Goal: Task Accomplishment & Management: Manage account settings

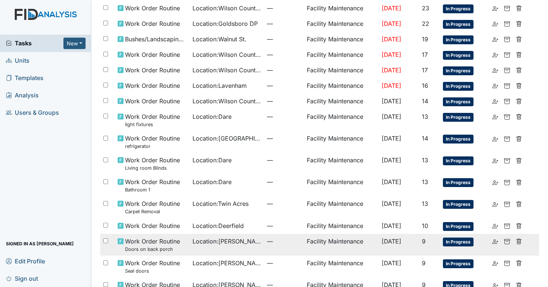
scroll to position [382, 0]
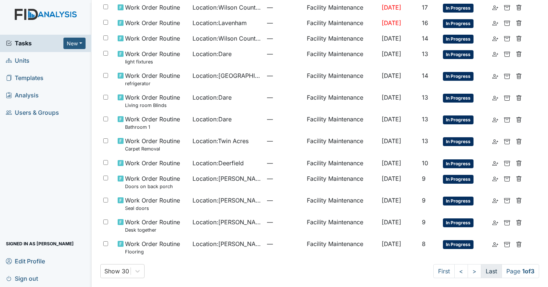
click at [481, 270] on link "Last" at bounding box center [491, 271] width 21 height 14
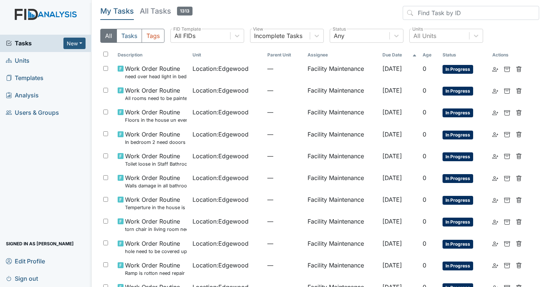
scroll to position [20, 0]
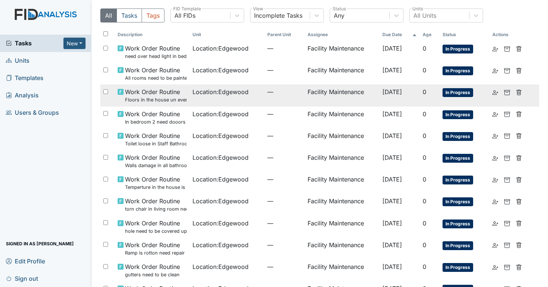
click at [215, 94] on span "Location : Edgewood" at bounding box center [221, 91] width 56 height 9
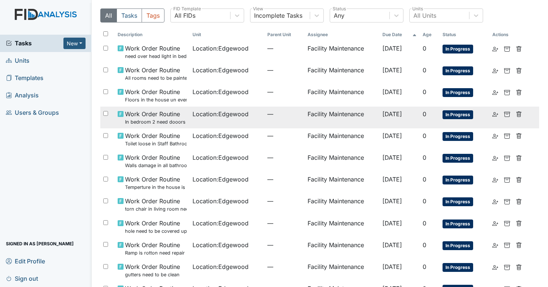
click at [237, 118] on span "Location : Edgewood" at bounding box center [221, 114] width 56 height 9
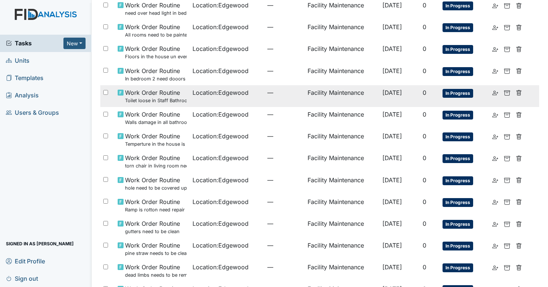
scroll to position [64, 0]
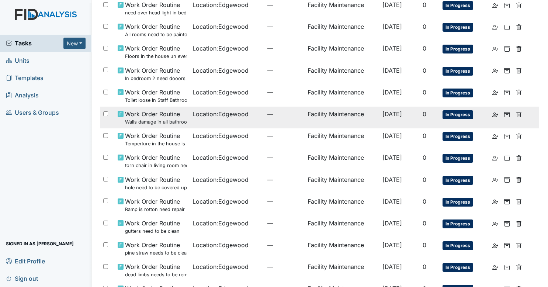
click at [241, 118] on span "Location : Edgewood" at bounding box center [221, 114] width 56 height 9
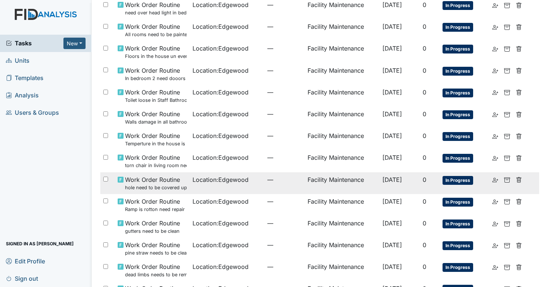
scroll to position [89, 0]
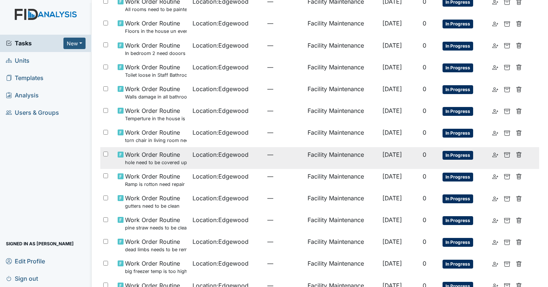
click at [199, 164] on td "Location : Edgewood" at bounding box center [227, 158] width 75 height 22
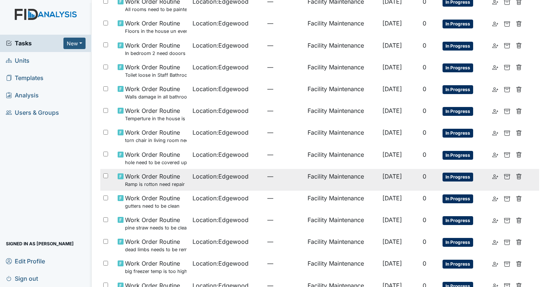
scroll to position [180, 0]
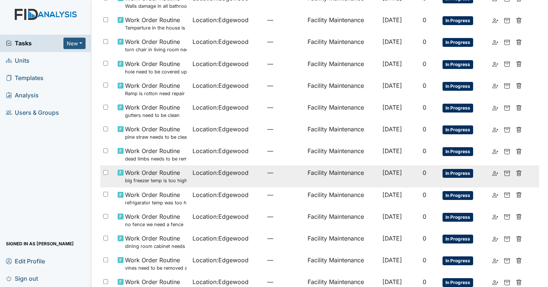
click at [203, 179] on td "Location : Edgewood" at bounding box center [227, 176] width 75 height 22
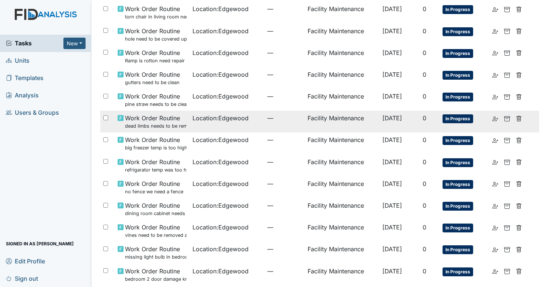
scroll to position [214, 0]
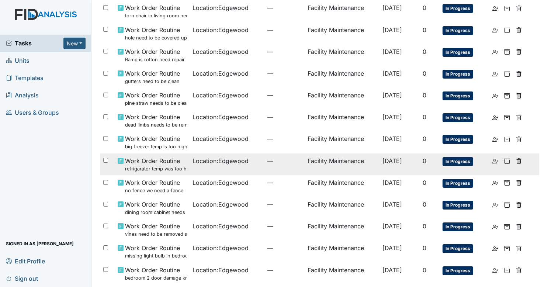
click at [213, 164] on span "Location : Edgewood" at bounding box center [221, 160] width 56 height 9
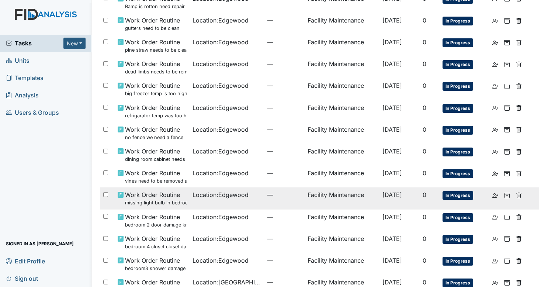
scroll to position [268, 0]
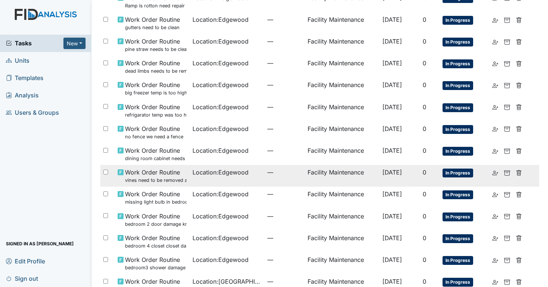
click at [203, 175] on span "Location : Edgewood" at bounding box center [221, 172] width 56 height 9
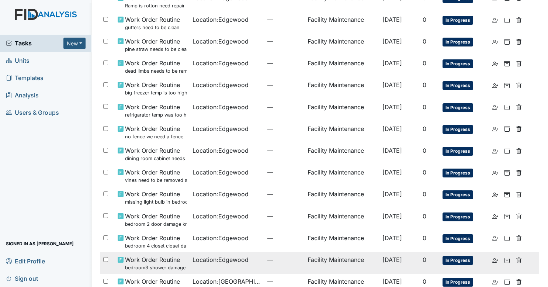
scroll to position [327, 0]
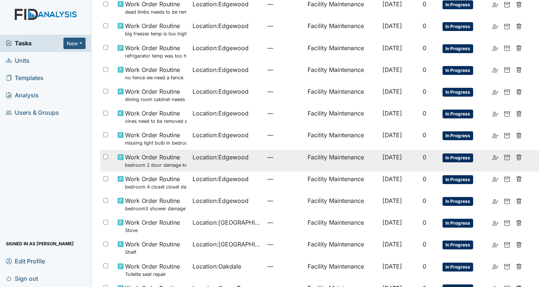
click at [206, 170] on td "Location : Edgewood" at bounding box center [227, 161] width 75 height 22
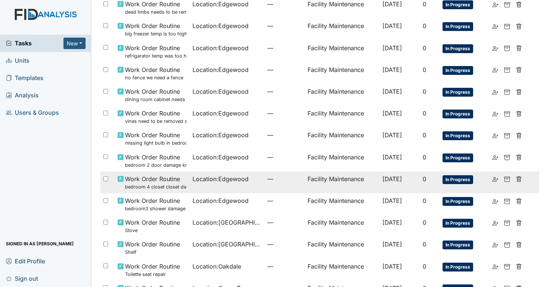
scroll to position [374, 0]
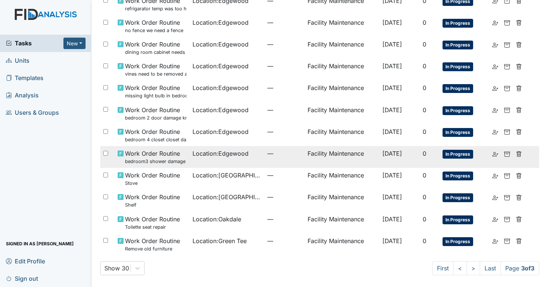
click at [222, 166] on td "Location : Edgewood" at bounding box center [227, 157] width 75 height 22
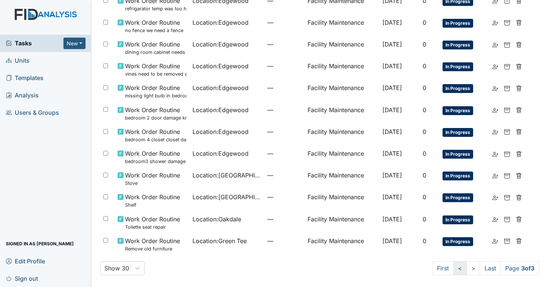
click at [455, 269] on link "<" at bounding box center [460, 268] width 14 height 14
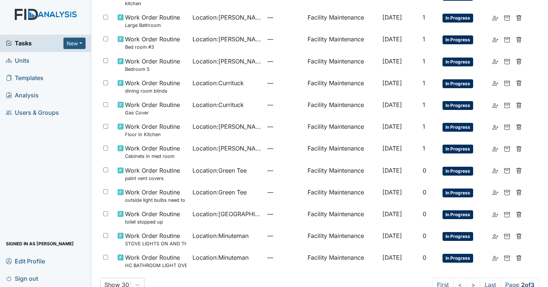
scroll to position [455, 0]
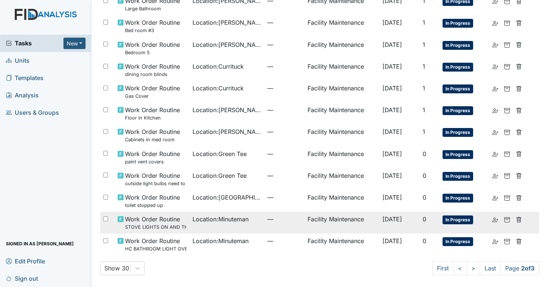
click at [241, 221] on span "Location : Minuteman" at bounding box center [221, 219] width 56 height 9
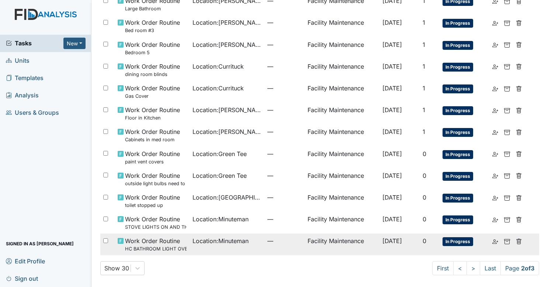
click at [190, 248] on td "Location : Minuteman" at bounding box center [227, 245] width 75 height 22
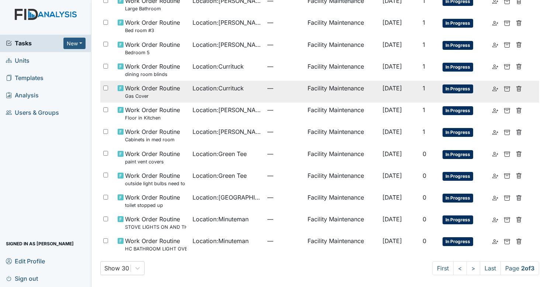
click at [215, 97] on td "Location : Currituck" at bounding box center [227, 92] width 75 height 22
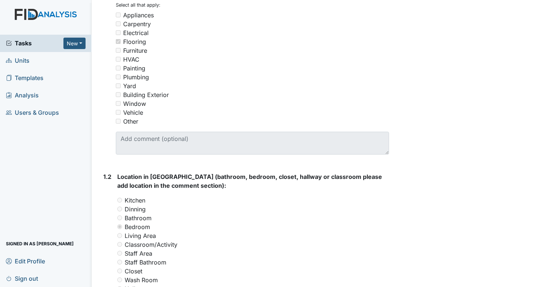
scroll to position [80, 0]
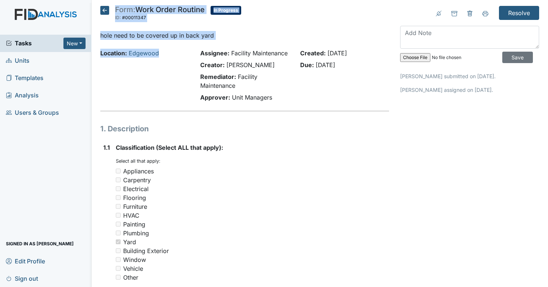
drag, startPoint x: 161, startPoint y: 55, endPoint x: 4, endPoint y: -16, distance: 172.1
click at [4, 0] on html "Tasks New Form Inspection Document Bundle Units Templates Analysis Users & Grou…" at bounding box center [274, 143] width 548 height 287
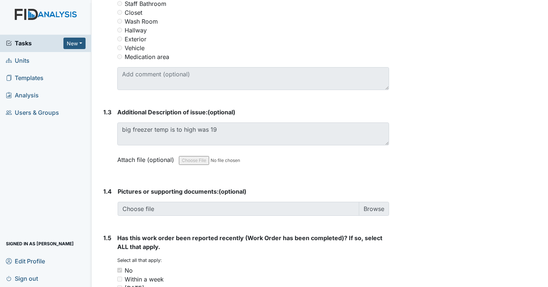
scroll to position [415, 0]
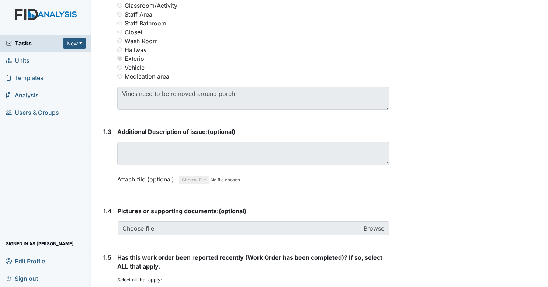
scroll to position [397, 0]
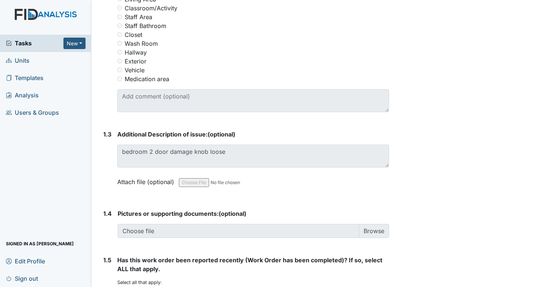
scroll to position [393, 0]
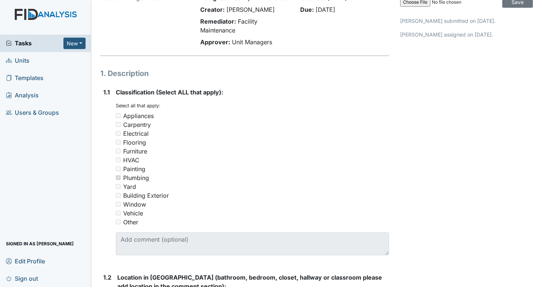
scroll to position [19, 0]
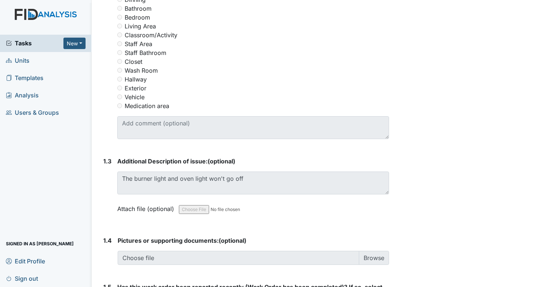
scroll to position [393, 0]
